Goal: Task Accomplishment & Management: Complete application form

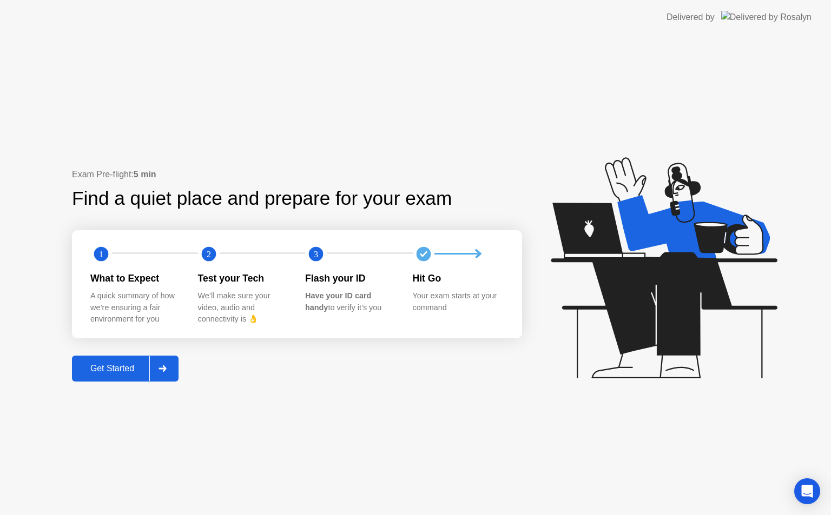
click at [169, 371] on div at bounding box center [162, 368] width 26 height 25
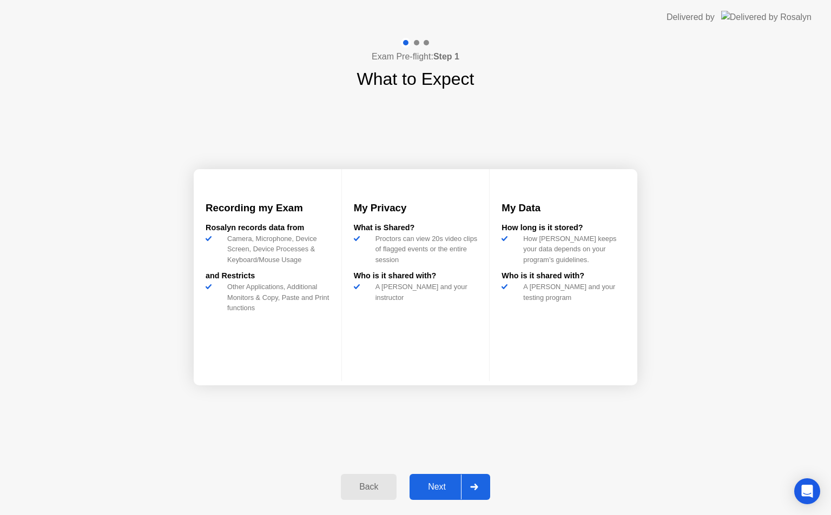
click at [477, 487] on icon at bounding box center [474, 487] width 8 height 6
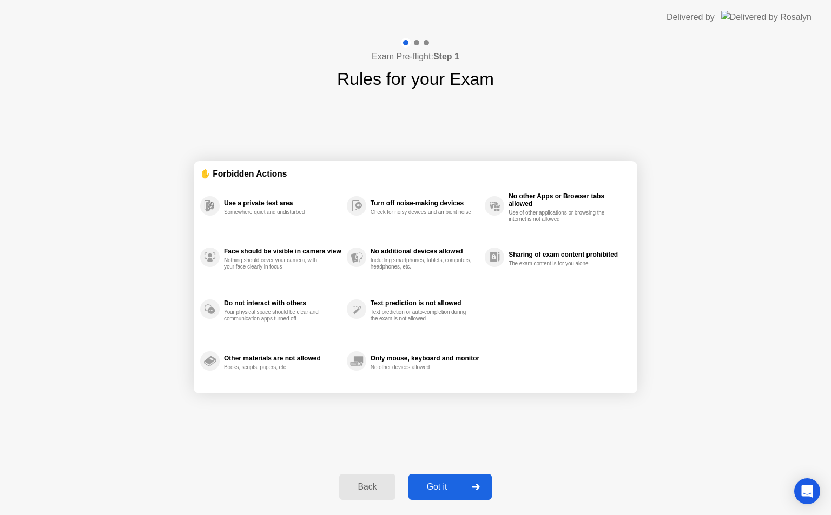
click at [478, 487] on icon at bounding box center [475, 487] width 8 height 6
select select "**********"
select select "*******"
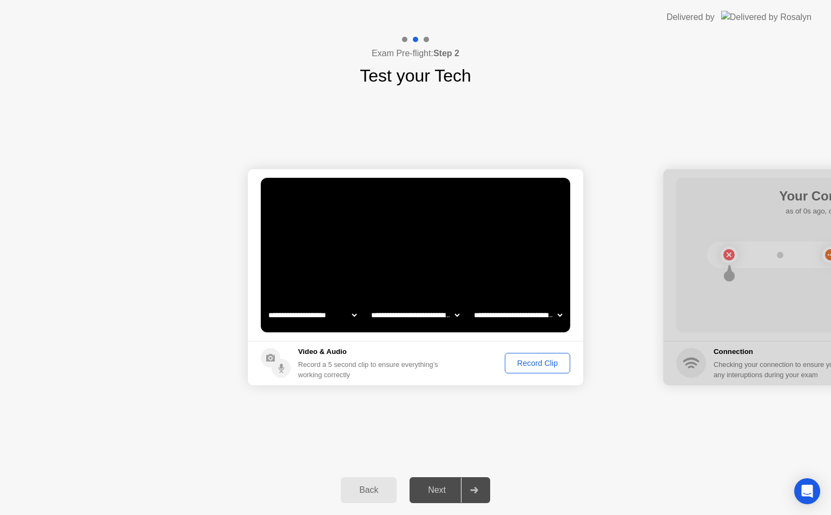
click at [535, 359] on div "Record Clip" at bounding box center [537, 363] width 58 height 9
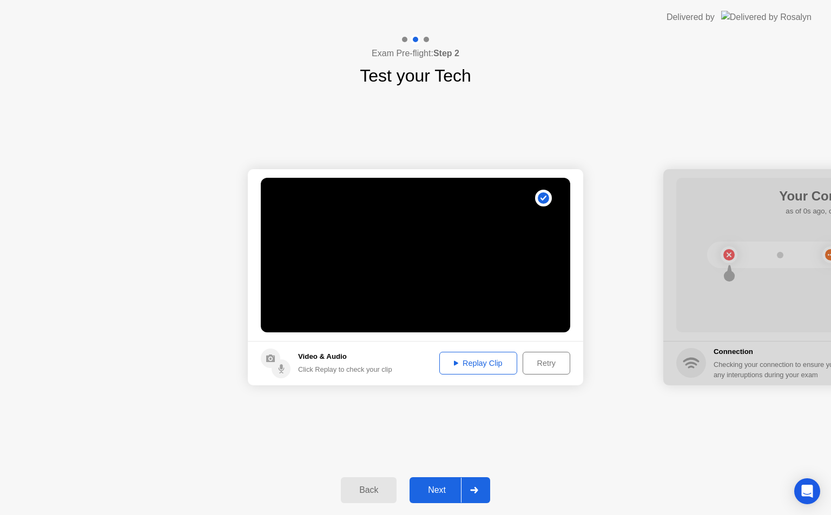
click at [546, 359] on div "Retry" at bounding box center [546, 363] width 40 height 9
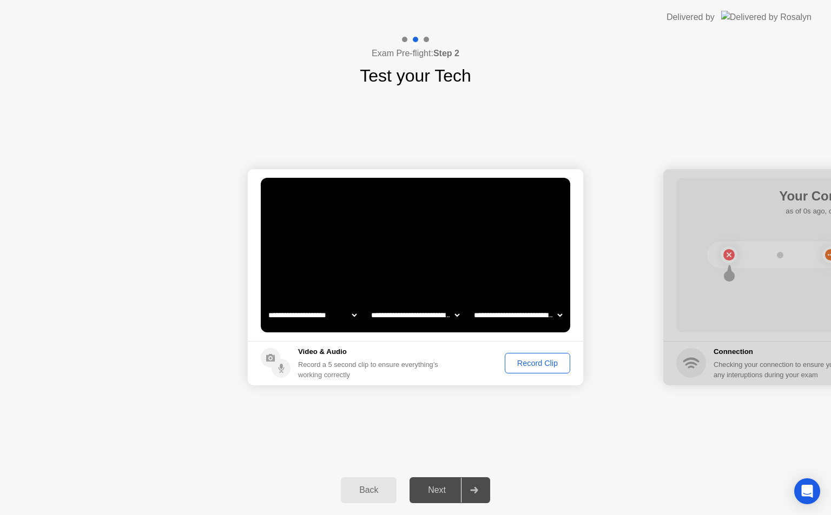
click at [546, 359] on div "Record Clip" at bounding box center [537, 363] width 58 height 9
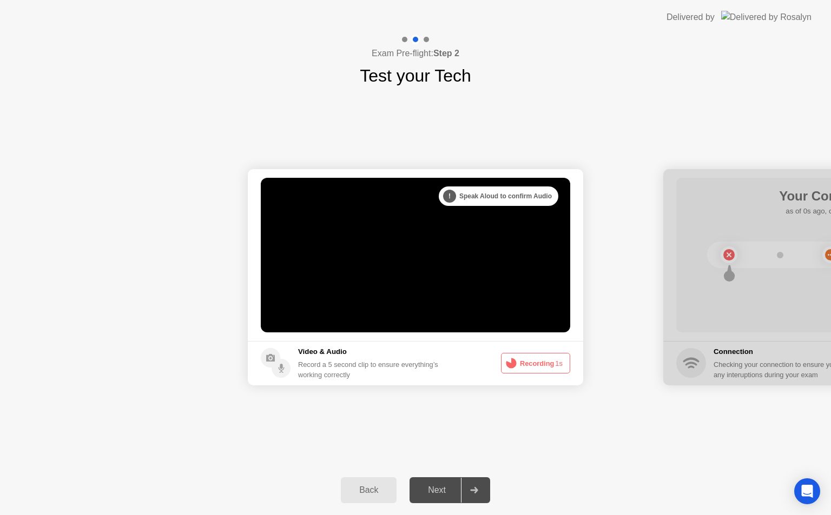
click at [529, 362] on button "Recording 1s" at bounding box center [535, 363] width 69 height 21
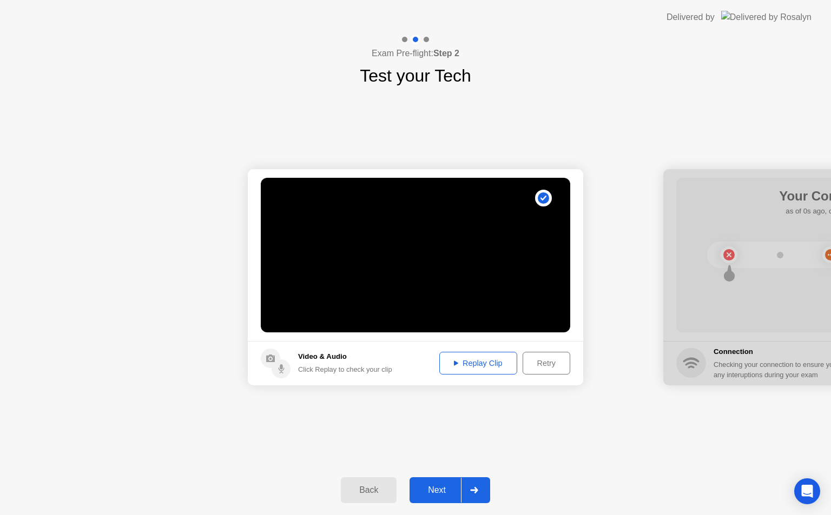
click at [476, 360] on div "Replay Clip" at bounding box center [478, 363] width 70 height 9
click at [476, 497] on div at bounding box center [474, 490] width 26 height 25
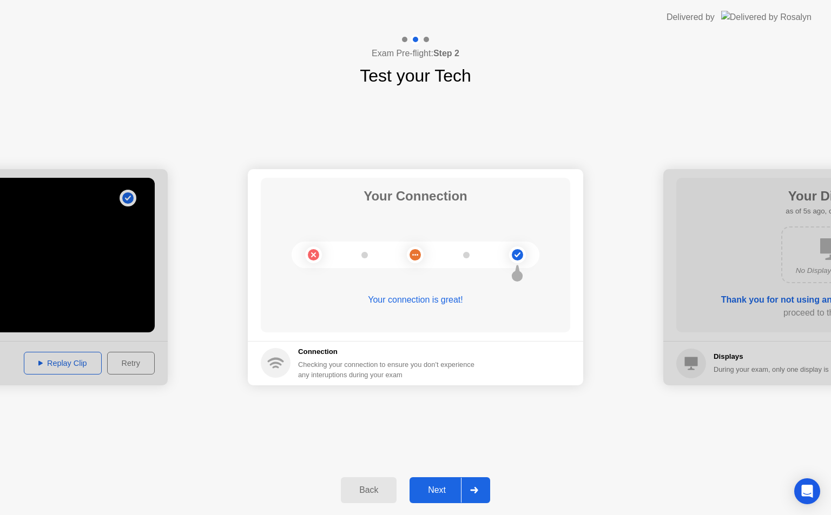
click at [475, 497] on div at bounding box center [474, 490] width 26 height 25
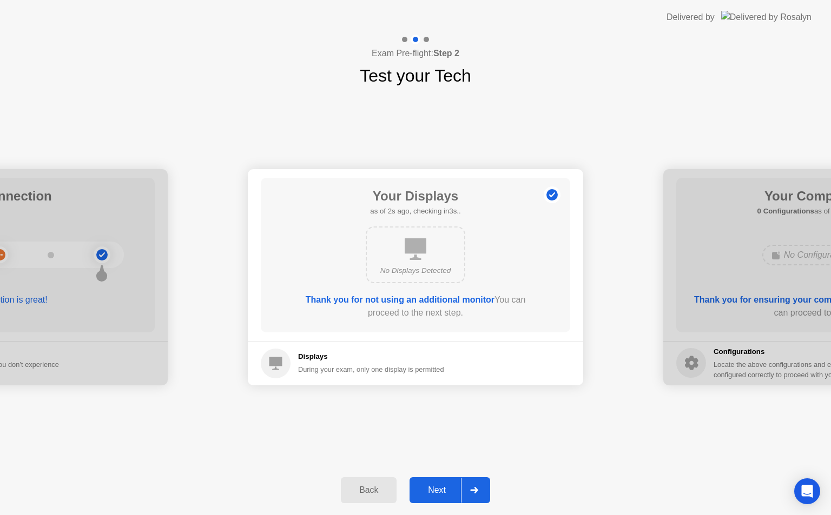
click at [480, 492] on div at bounding box center [474, 490] width 26 height 25
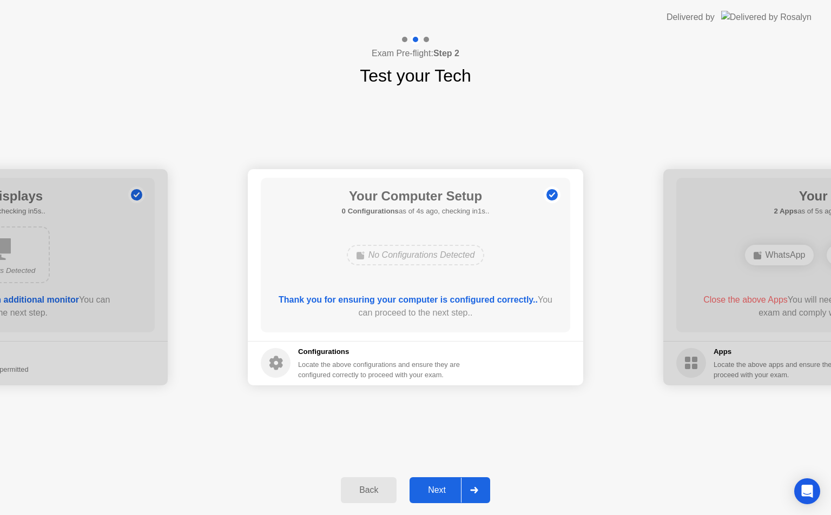
click at [472, 489] on icon at bounding box center [474, 490] width 8 height 6
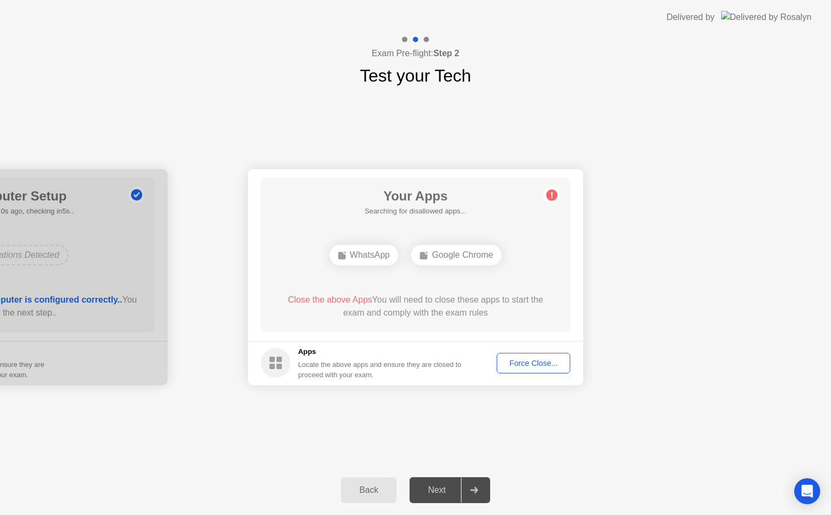
click at [548, 359] on div "Force Close..." at bounding box center [533, 363] width 66 height 9
drag, startPoint x: 449, startPoint y: 316, endPoint x: 524, endPoint y: 368, distance: 92.1
click at [524, 368] on app-apps "Your Apps 1 App as of 2s ago, checking in3s.. Google Chrome Close the above App…" at bounding box center [415, 277] width 335 height 216
click at [524, 361] on div "Force Close..." at bounding box center [533, 363] width 66 height 9
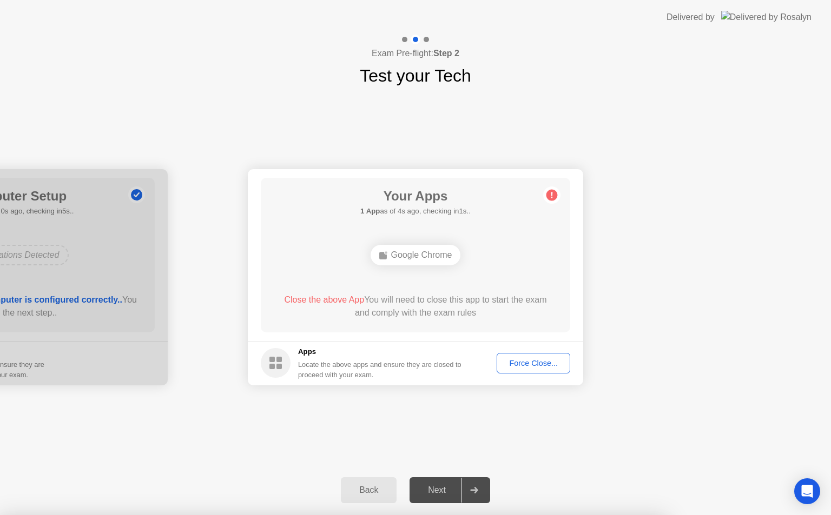
click at [531, 360] on div "Force Close..." at bounding box center [533, 363] width 66 height 9
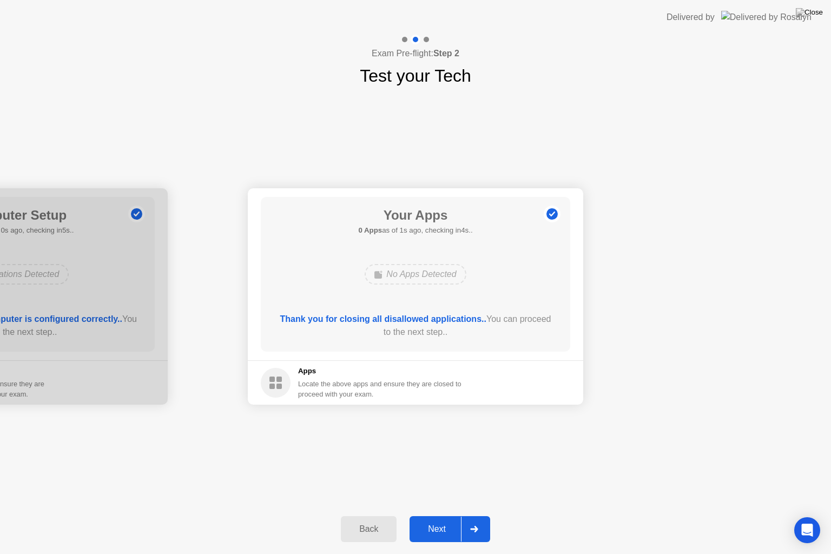
click at [473, 515] on icon at bounding box center [474, 529] width 8 height 6
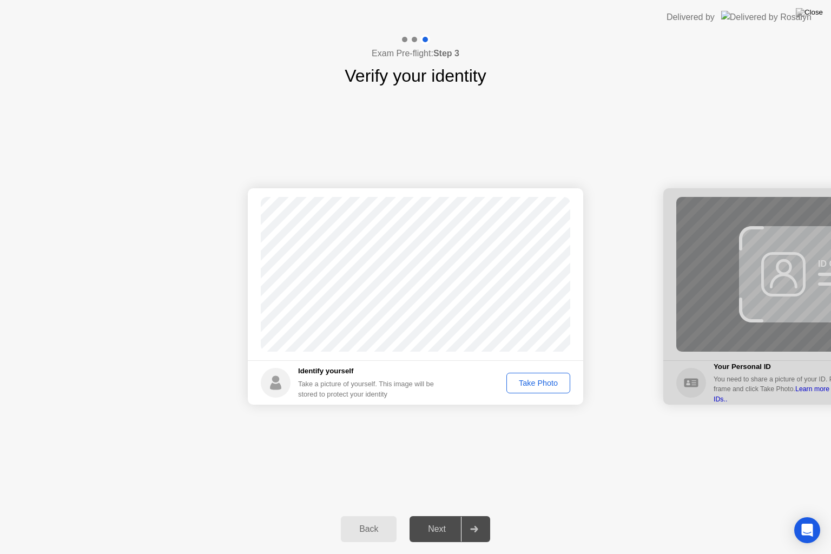
click at [530, 384] on div "Take Photo" at bounding box center [538, 382] width 56 height 9
click at [478, 515] on icon at bounding box center [474, 529] width 8 height 6
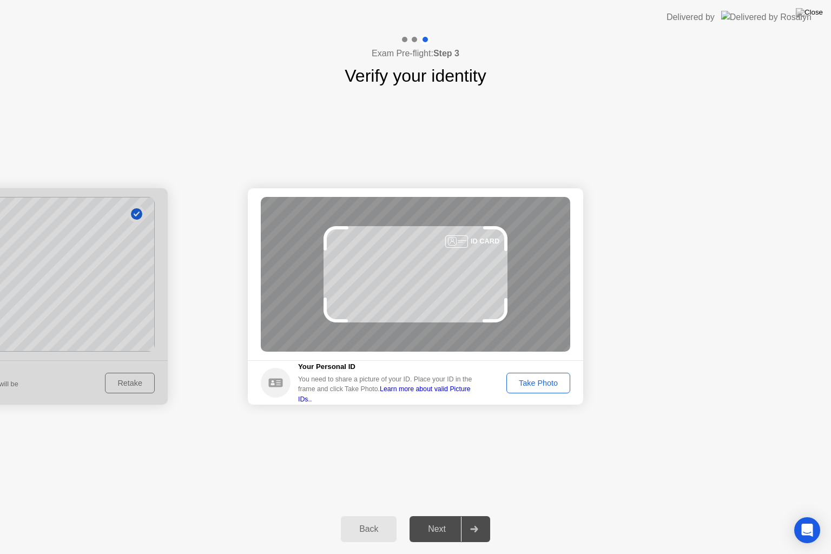
click at [529, 383] on div "Take Photo" at bounding box center [538, 382] width 56 height 9
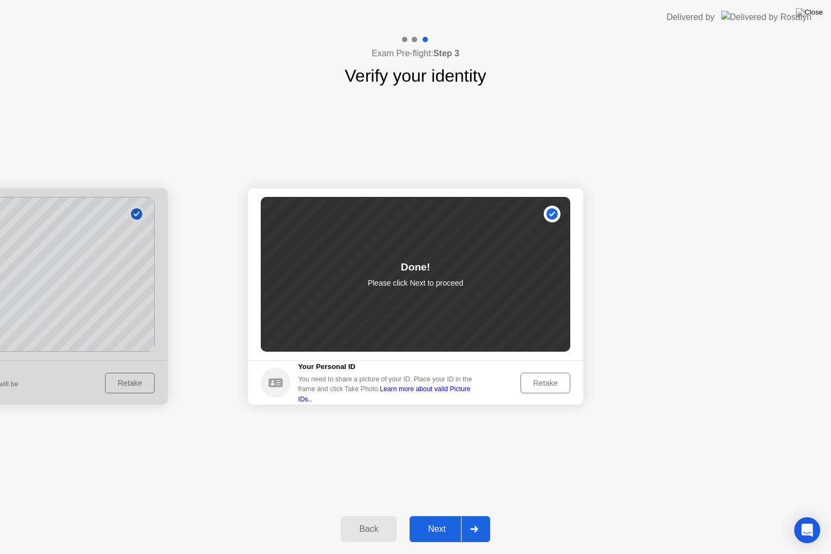
click at [481, 515] on div at bounding box center [474, 528] width 26 height 25
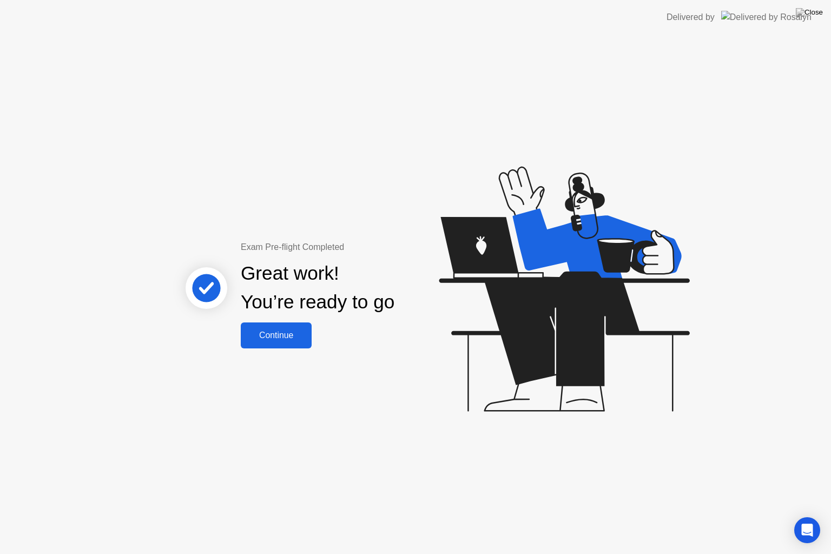
click at [280, 335] on div "Continue" at bounding box center [276, 335] width 64 height 10
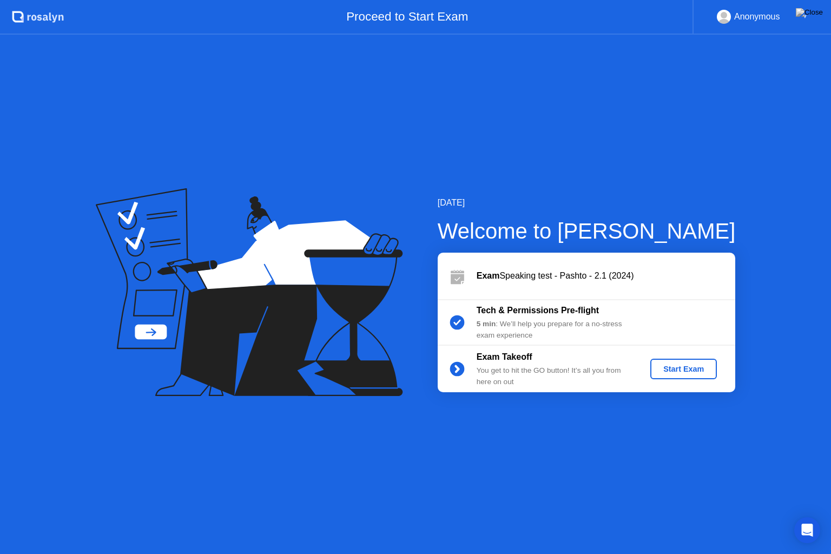
click at [682, 367] on div "Start Exam" at bounding box center [683, 368] width 58 height 9
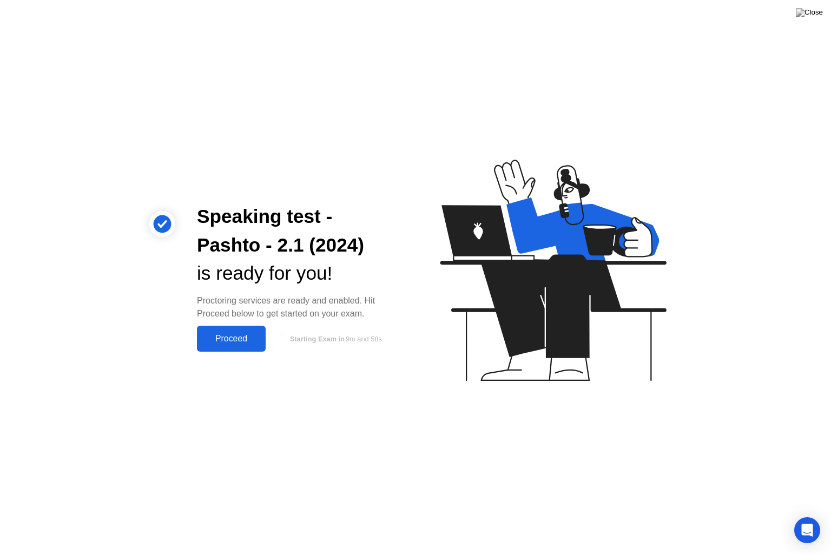
click at [230, 336] on div "Proceed" at bounding box center [231, 339] width 62 height 10
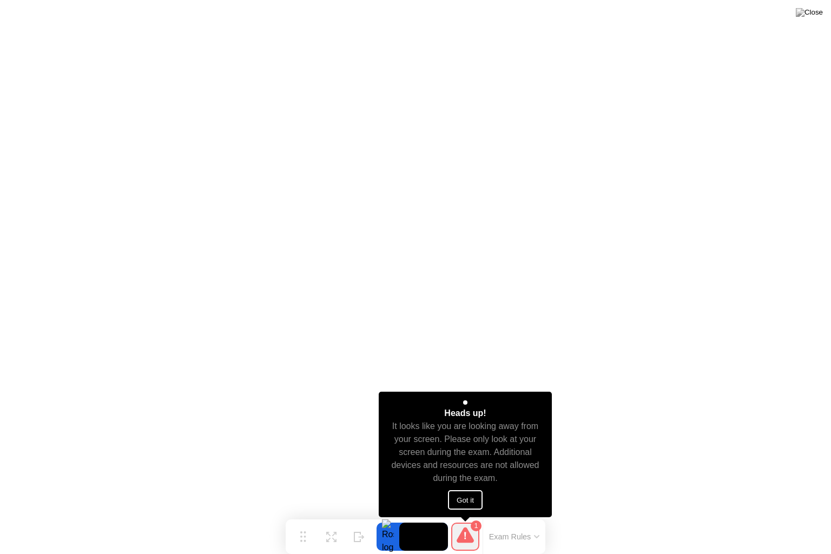
click at [470, 499] on button "Got it" at bounding box center [465, 499] width 35 height 19
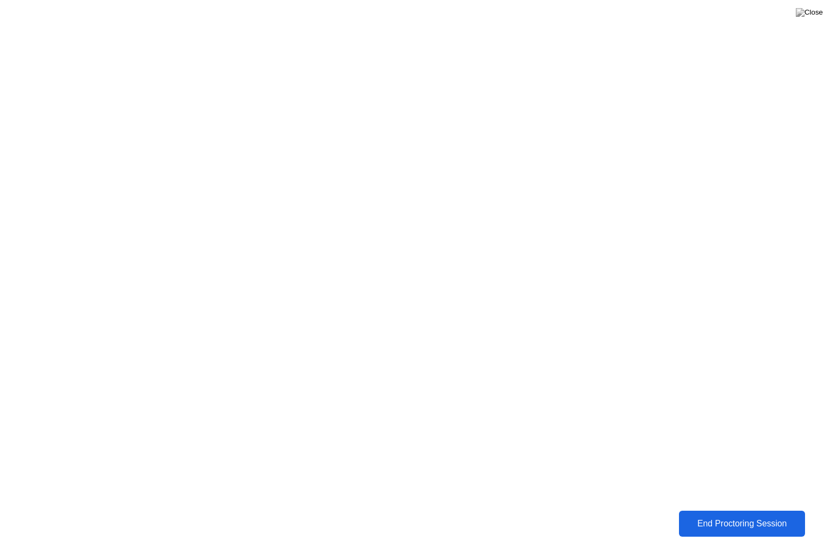
click at [727, 515] on div "End Proctoring Session" at bounding box center [741, 523] width 129 height 10
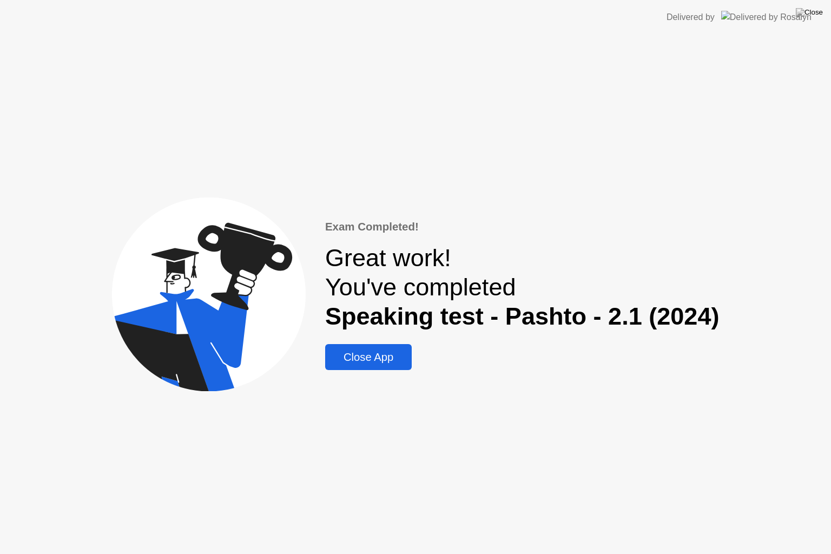
click at [376, 354] on div "Close App" at bounding box center [368, 357] width 80 height 12
